Goal: Transaction & Acquisition: Book appointment/travel/reservation

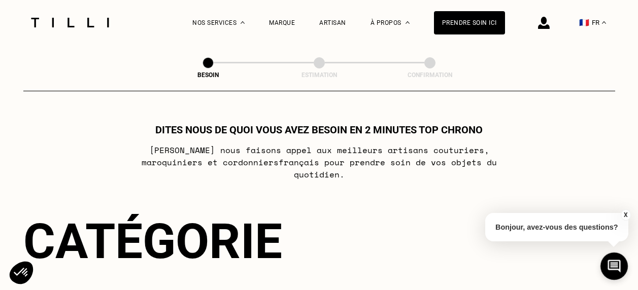
select select "FR"
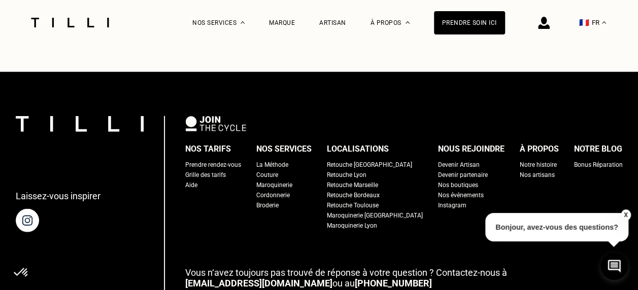
scroll to position [1167, 0]
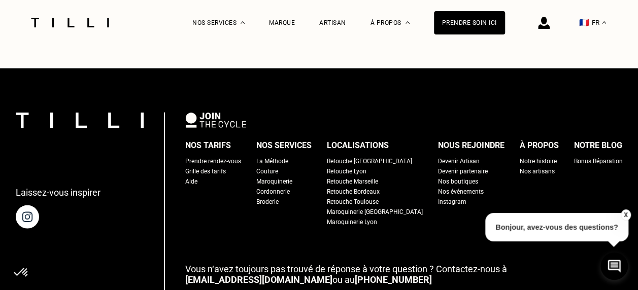
click at [226, 166] on div "Grille des tarifs" at bounding box center [205, 171] width 41 height 10
select select "FR"
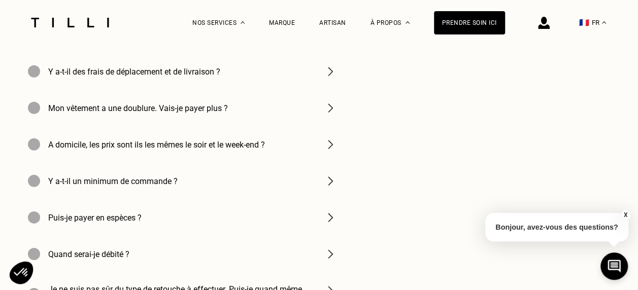
scroll to position [1471, 0]
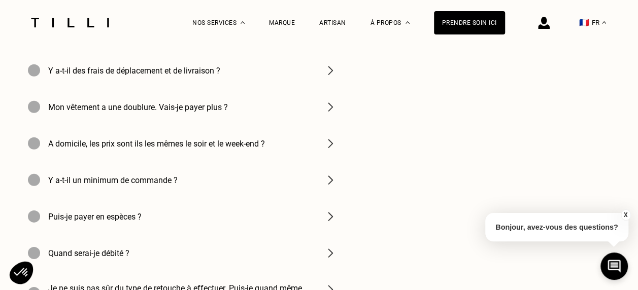
click at [332, 77] on img at bounding box center [330, 70] width 12 height 12
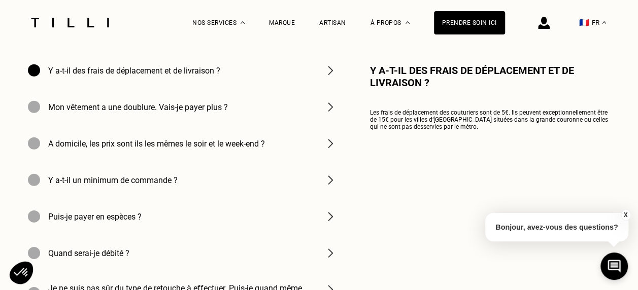
click at [328, 150] on img at bounding box center [330, 144] width 12 height 12
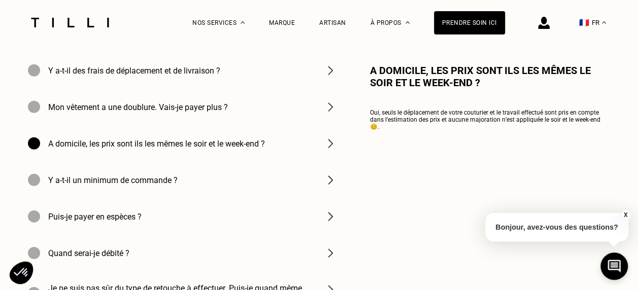
click at [333, 186] on img at bounding box center [330, 180] width 12 height 12
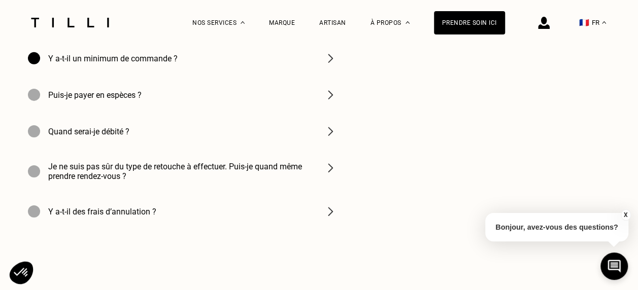
scroll to position [1624, 0]
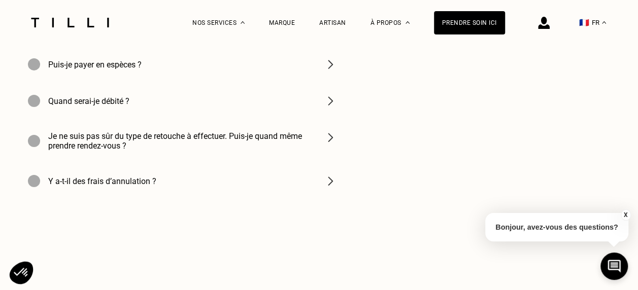
click at [332, 71] on img at bounding box center [330, 64] width 12 height 12
click at [329, 107] on img at bounding box center [330, 101] width 12 height 12
click at [334, 144] on img at bounding box center [330, 137] width 12 height 12
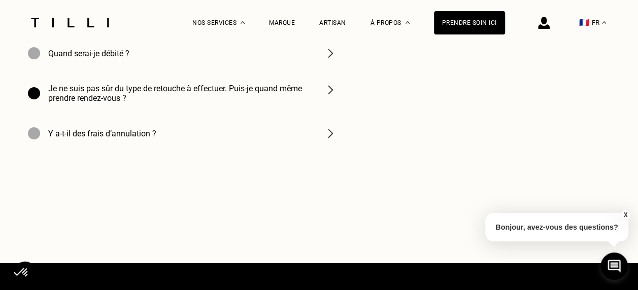
scroll to position [1674, 0]
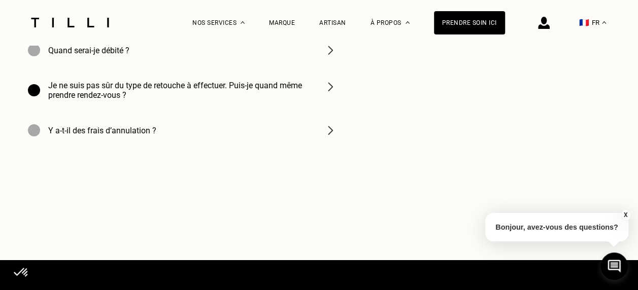
click at [331, 136] on img at bounding box center [330, 130] width 12 height 12
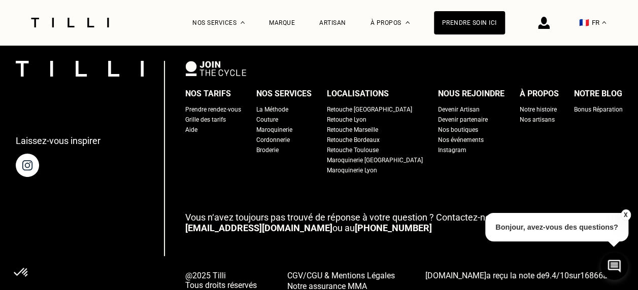
scroll to position [1897, 0]
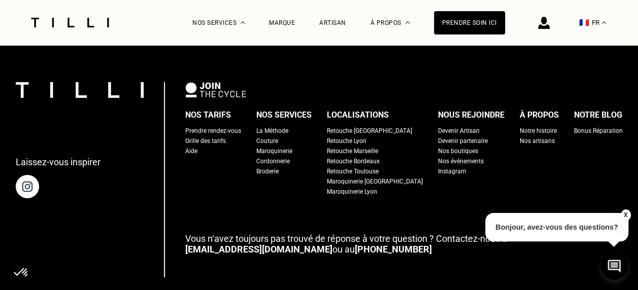
click at [355, 136] on div "Retouche [GEOGRAPHIC_DATA]" at bounding box center [369, 131] width 85 height 10
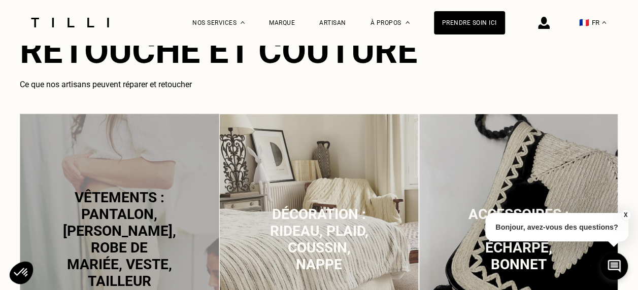
scroll to position [609, 0]
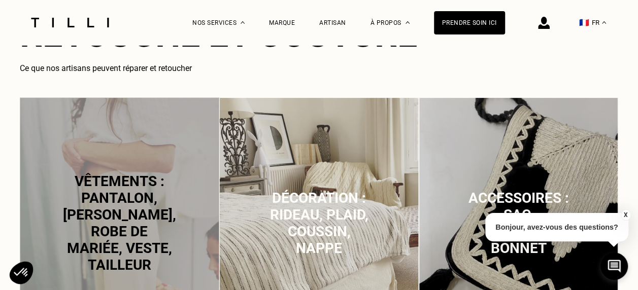
click at [290, 166] on img at bounding box center [318, 222] width 199 height 250
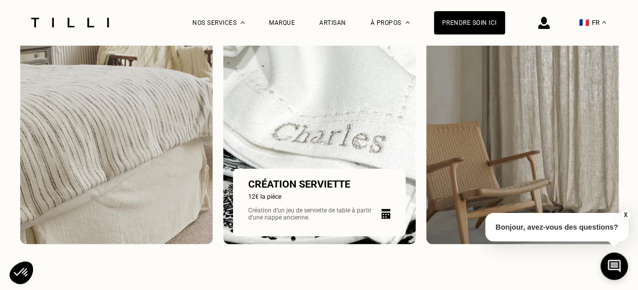
scroll to position [1513, 0]
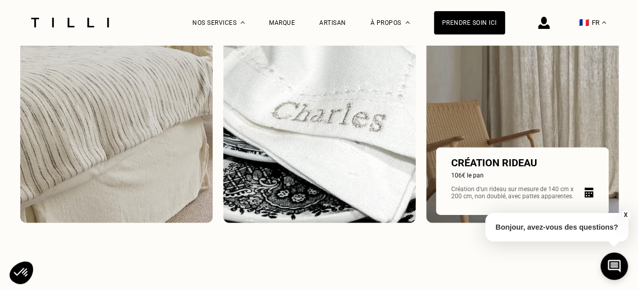
click at [486, 132] on img at bounding box center [522, 75] width 193 height 296
click at [469, 197] on p "Création d‘un rideau sur mesure de 140 cm x 200 cm, non doublé, avec pattes app…" at bounding box center [514, 193] width 127 height 14
select select "FR"
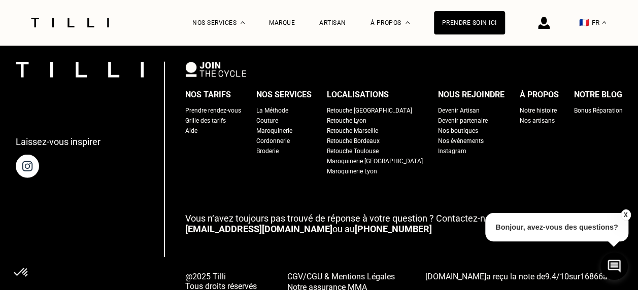
scroll to position [1267, 0]
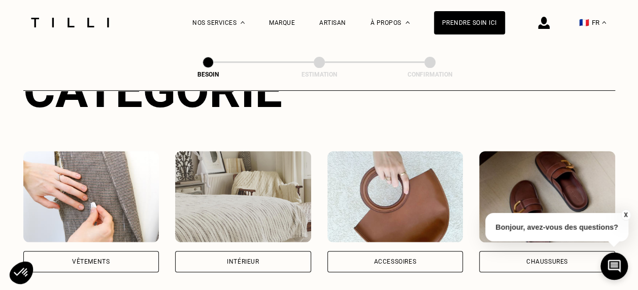
scroll to position [152, 0]
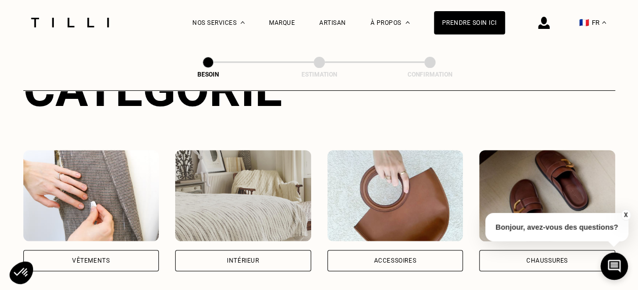
click at [243, 250] on div "Intérieur" at bounding box center [243, 260] width 136 height 21
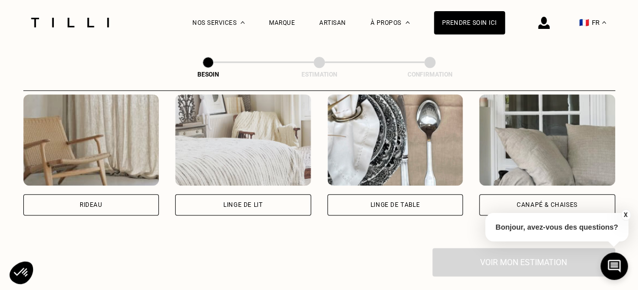
scroll to position [484, 0]
click at [119, 133] on img at bounding box center [91, 139] width 136 height 91
select select "FR"
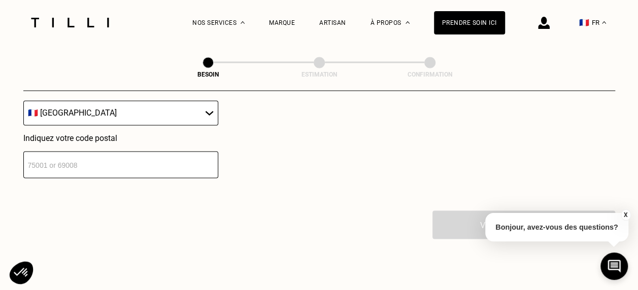
scroll to position [761, 0]
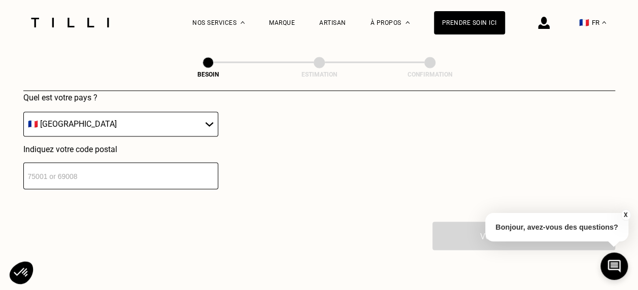
click at [38, 162] on input "number" at bounding box center [120, 175] width 195 height 27
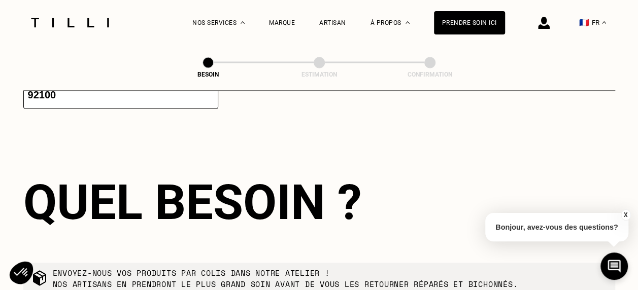
type input "92100"
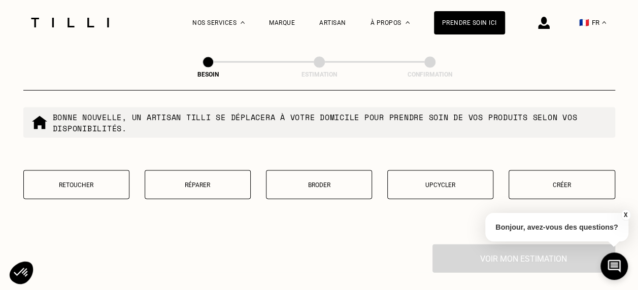
scroll to position [1013, 0]
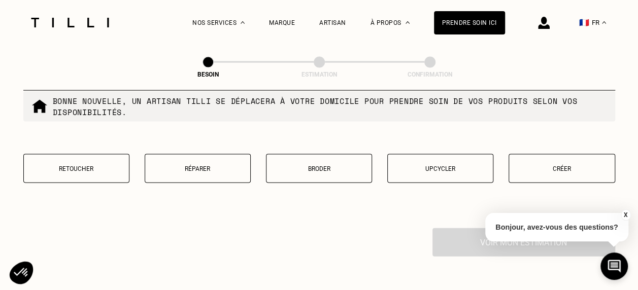
click at [257, 230] on div "Voir mon estimation" at bounding box center [319, 242] width 592 height 28
